Goal: Complete application form

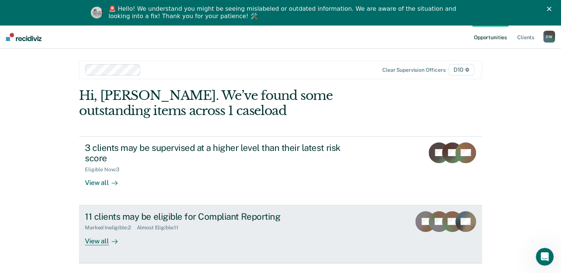
click at [87, 241] on div "View all" at bounding box center [106, 238] width 42 height 14
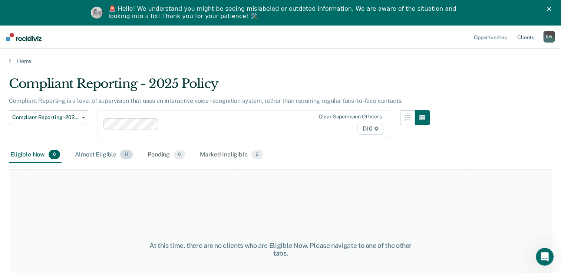
click at [96, 155] on div "Almost Eligible 11" at bounding box center [103, 155] width 61 height 16
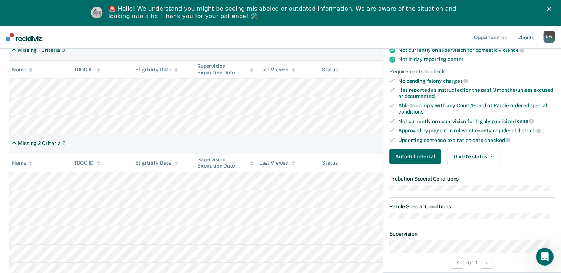
scroll to position [150, 0]
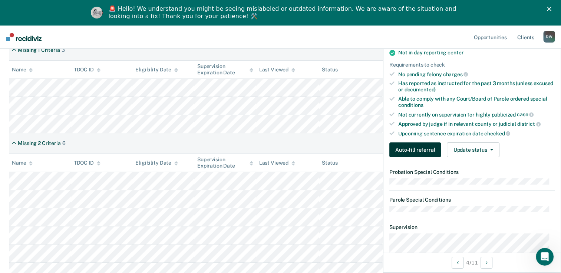
click at [417, 146] on button "Auto-fill referral" at bounding box center [415, 150] width 52 height 15
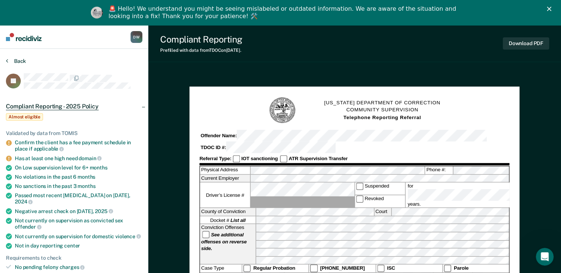
click at [16, 60] on button "Back" at bounding box center [16, 61] width 20 height 7
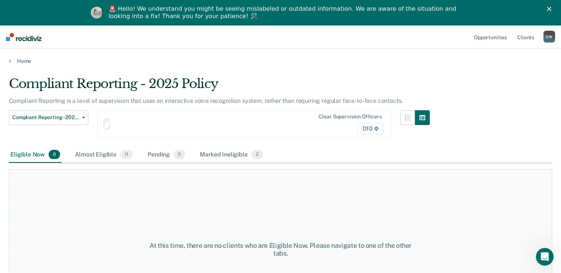
scroll to position [56, 0]
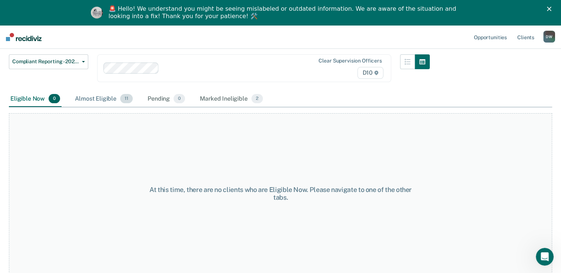
click at [98, 97] on div "Almost Eligible 11" at bounding box center [103, 99] width 61 height 16
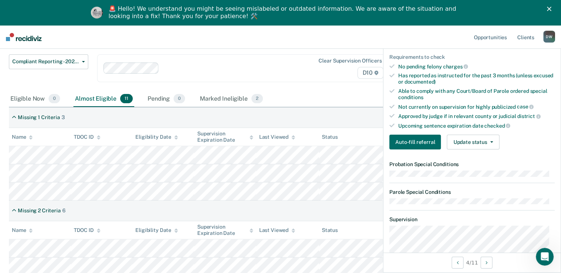
scroll to position [159, 0]
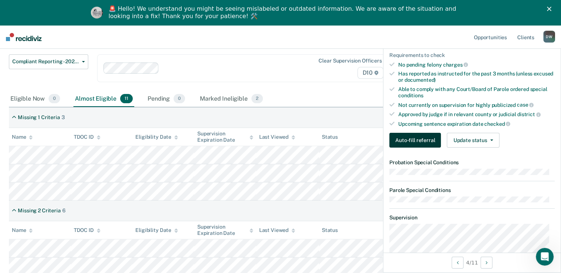
click at [417, 136] on button "Auto-fill referral" at bounding box center [415, 140] width 52 height 15
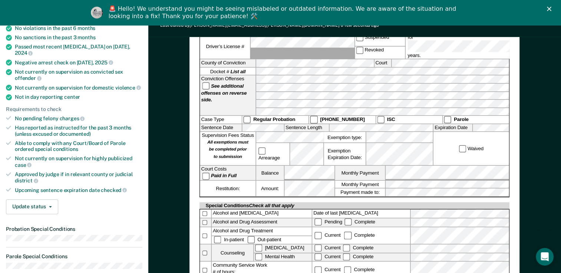
scroll to position [148, 0]
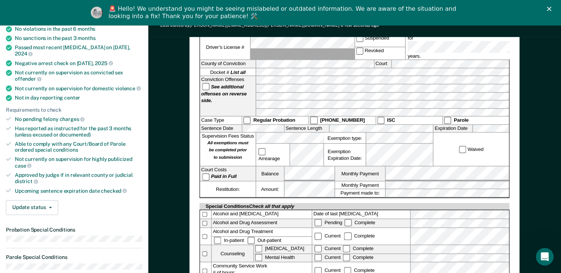
drag, startPoint x: 560, startPoint y: 111, endPoint x: 560, endPoint y: 99, distance: 12.6
click at [560, 99] on div "[US_STATE] DEPARTMENT OF CORRECTION COMMUNITY SUPERVISION Telephone Reporting R…" at bounding box center [354, 270] width 412 height 695
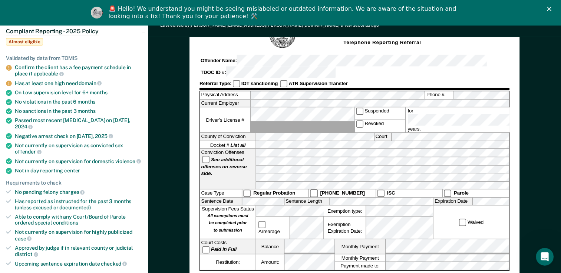
scroll to position [64, 0]
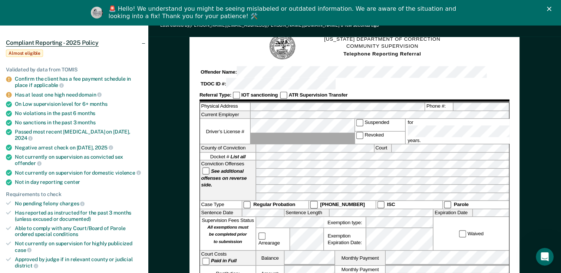
click at [43, 76] on div "Confirm the client has a fee payment schedule in place if applicable" at bounding box center [78, 82] width 127 height 13
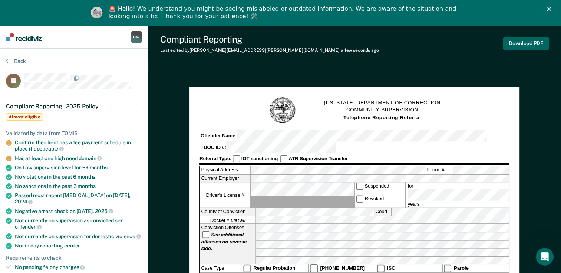
click at [537, 45] on button "Download PDF" at bounding box center [525, 43] width 46 height 12
